Goal: Task Accomplishment & Management: Manage account settings

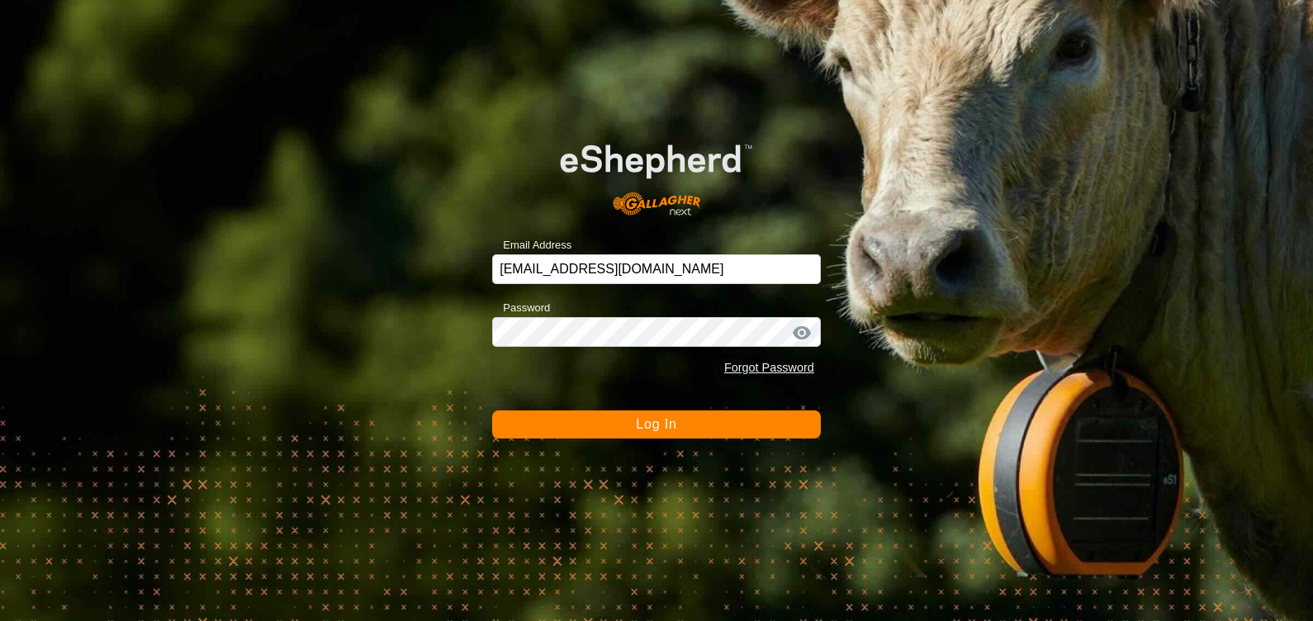
click at [656, 434] on button "Log In" at bounding box center [656, 424] width 329 height 28
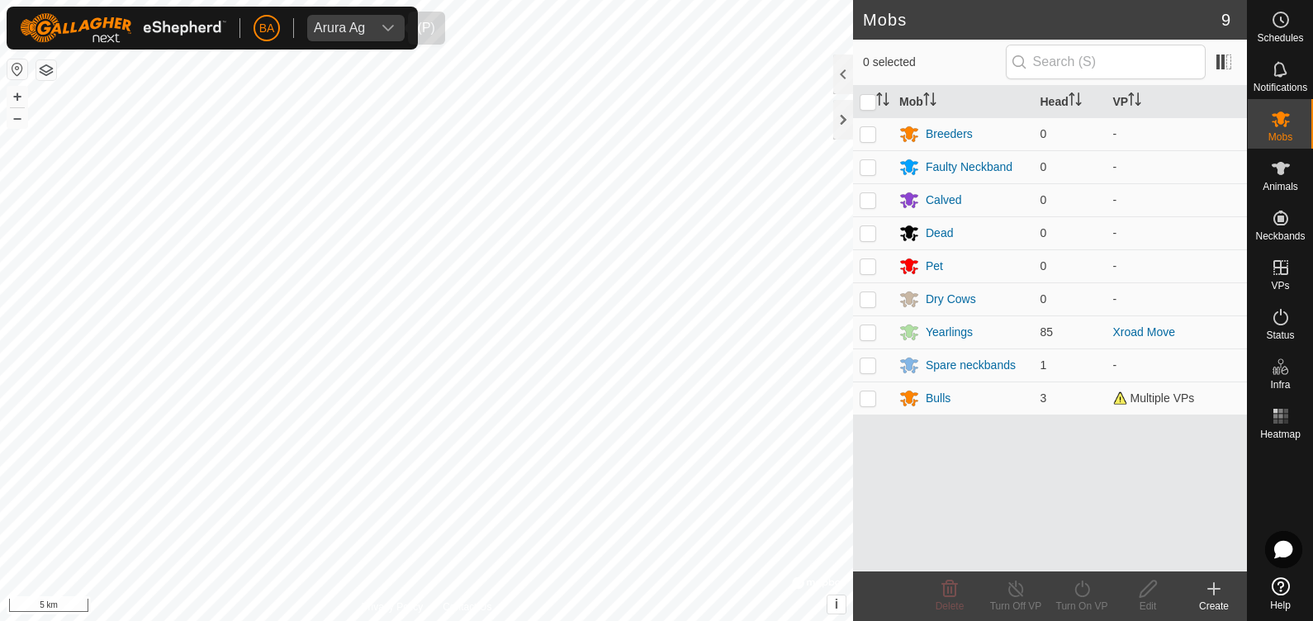
click at [376, 33] on div "dropdown trigger" at bounding box center [388, 28] width 33 height 26
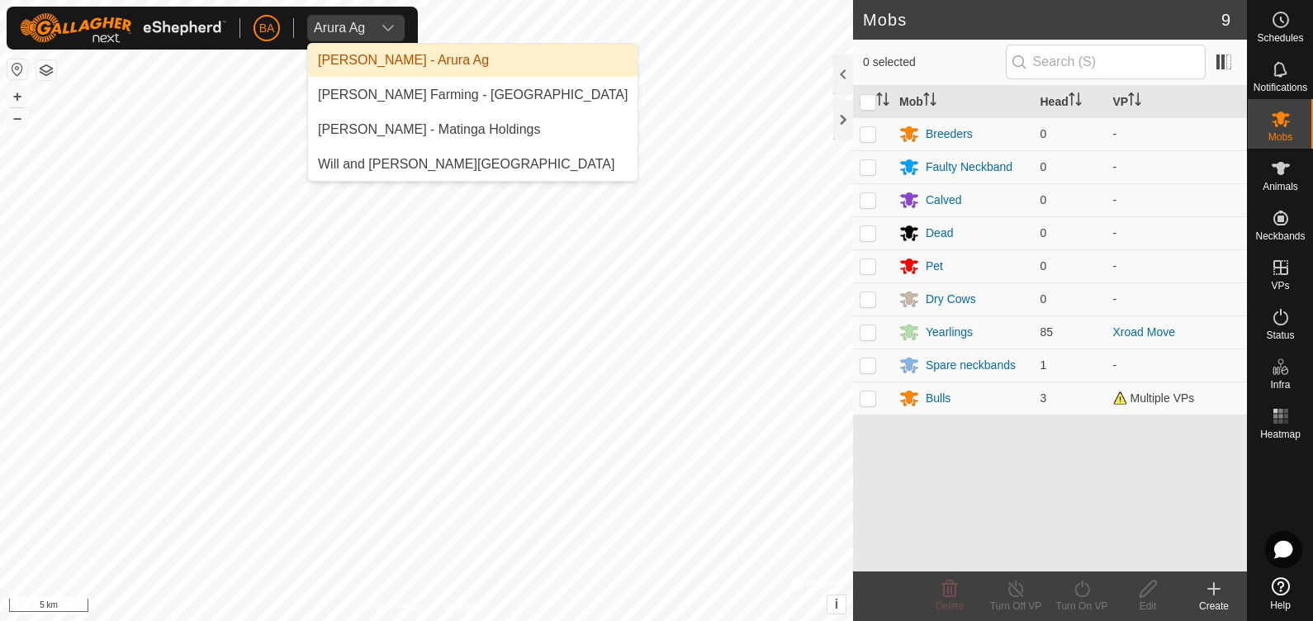
click at [367, 80] on li "[PERSON_NAME] Farming - [GEOGRAPHIC_DATA]" at bounding box center [473, 94] width 330 height 33
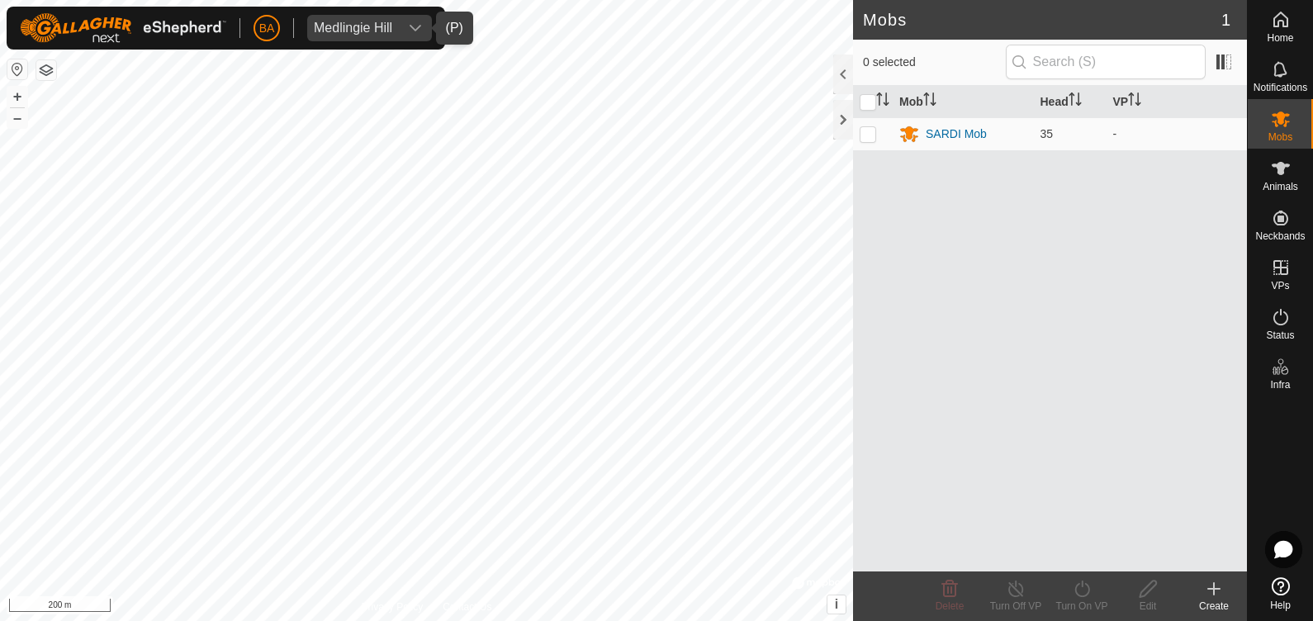
click at [413, 30] on icon "dropdown trigger" at bounding box center [415, 27] width 13 height 13
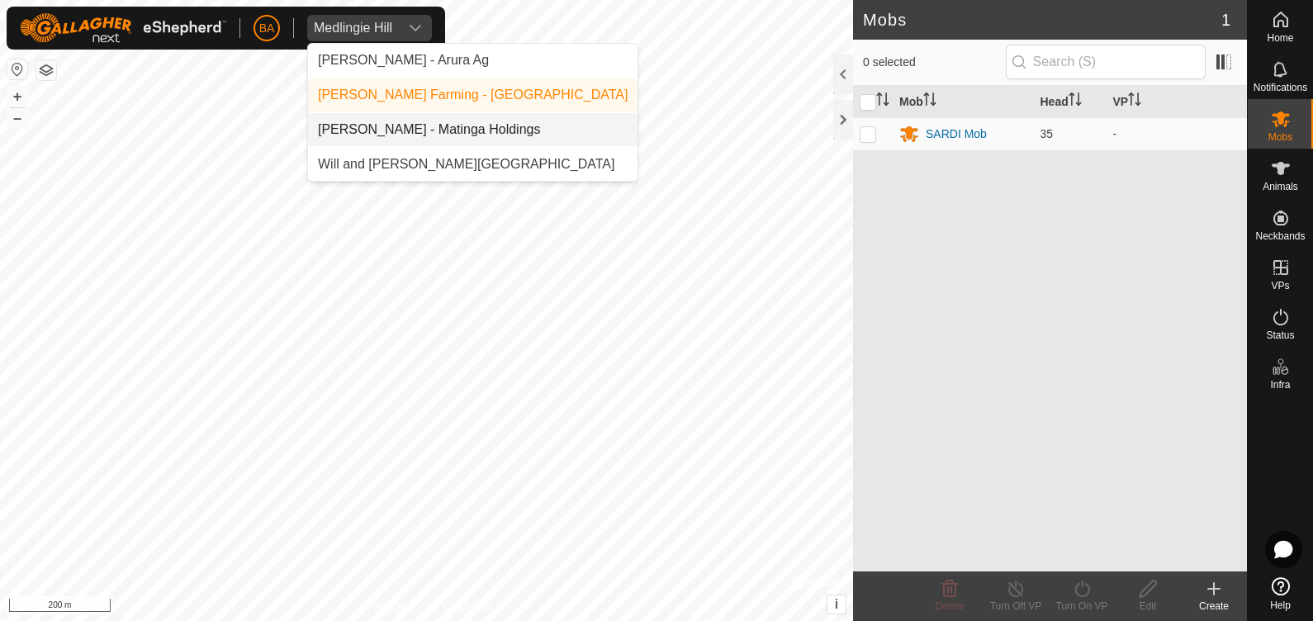
click at [392, 131] on li "[PERSON_NAME] - Matinga Holdings" at bounding box center [473, 129] width 330 height 33
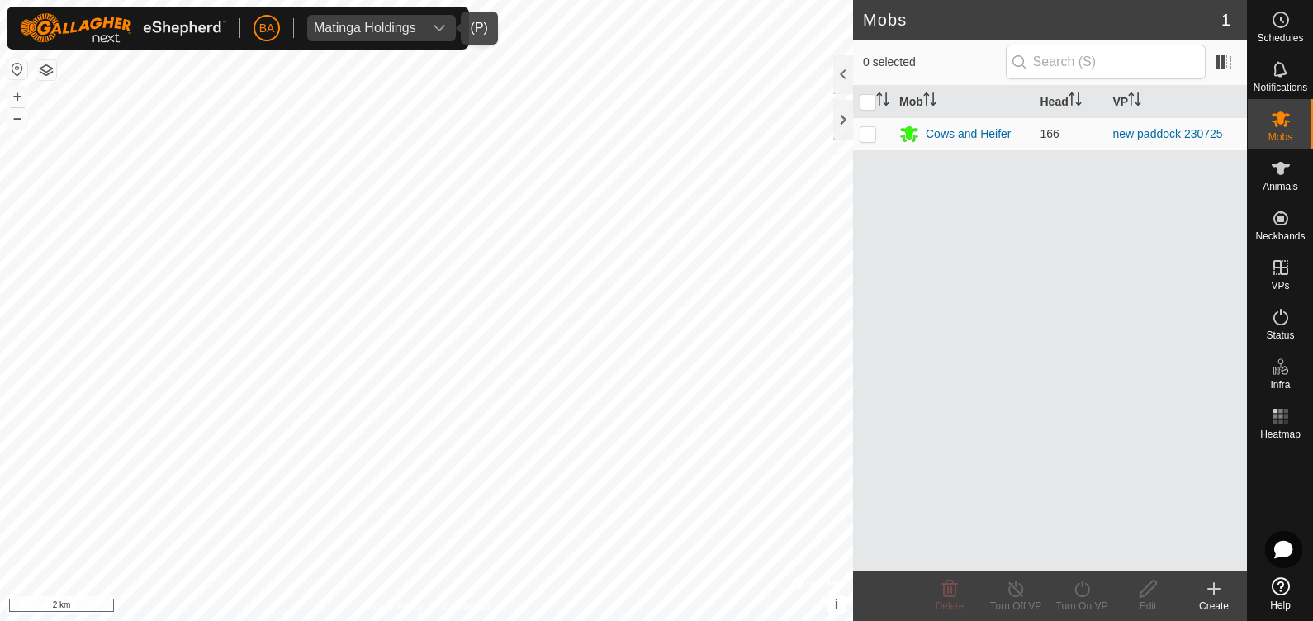
click at [420, 36] on span "Matinga Holdings" at bounding box center [365, 28] width 116 height 26
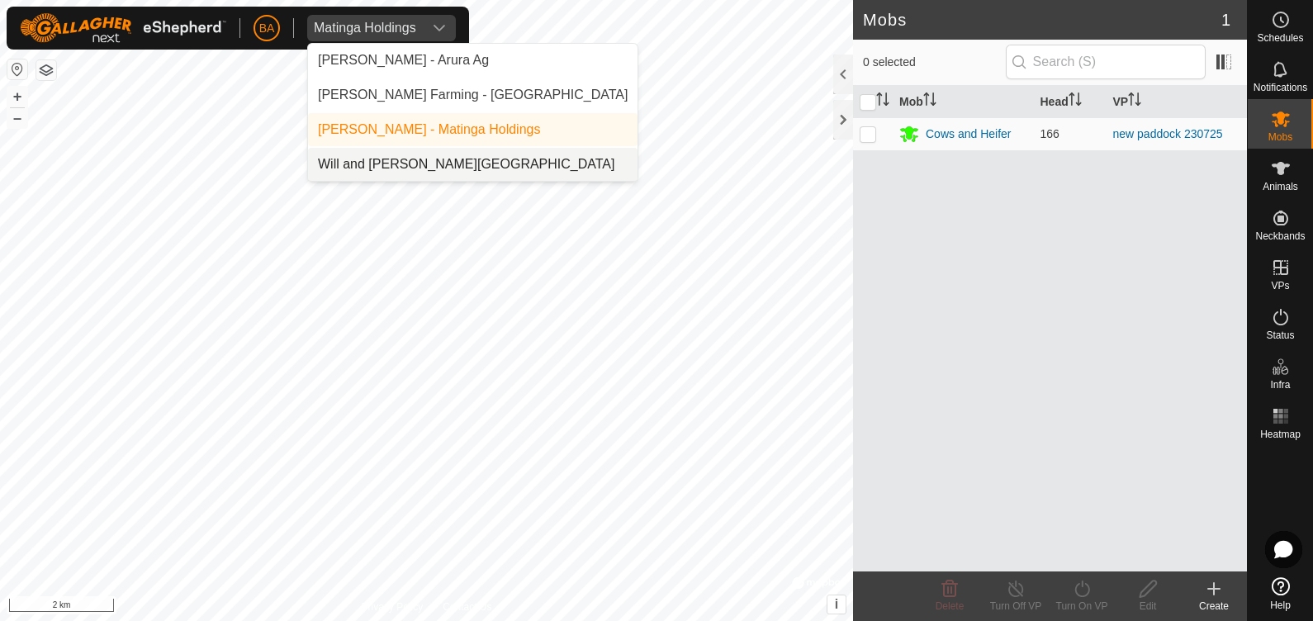
click at [416, 154] on li "Will and [PERSON_NAME][GEOGRAPHIC_DATA]" at bounding box center [473, 164] width 330 height 33
